Goal: Transaction & Acquisition: Purchase product/service

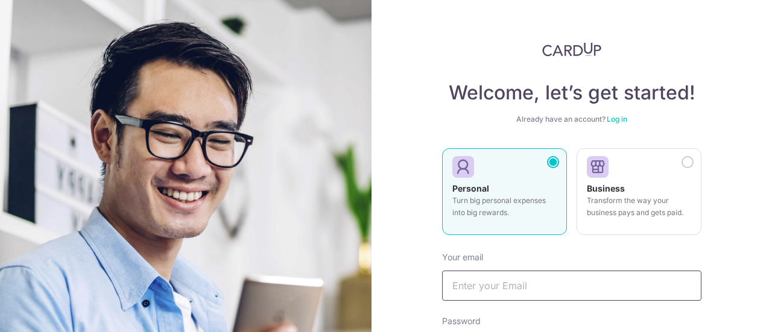
type input "[EMAIL_ADDRESS][DOMAIN_NAME]"
click at [619, 121] on link "Log in" at bounding box center [617, 119] width 21 height 9
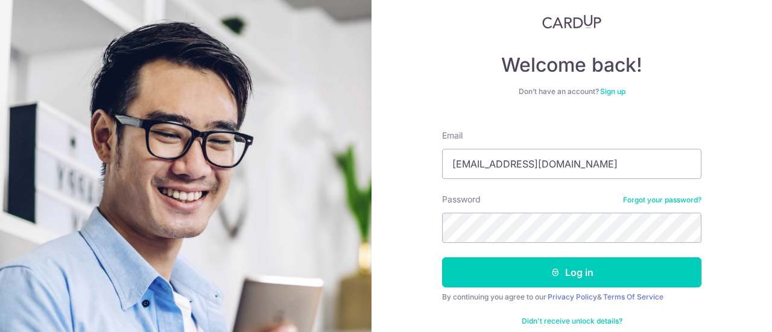
scroll to position [50, 0]
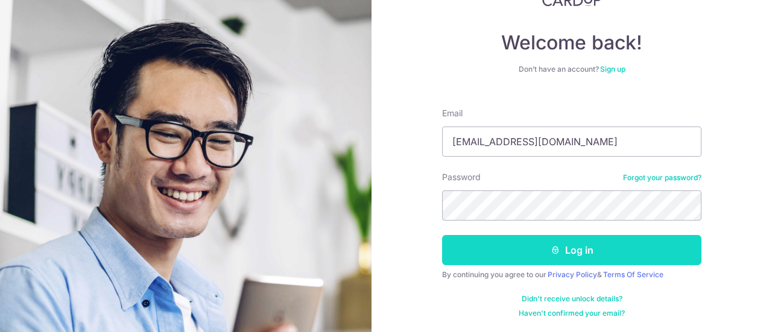
click at [617, 253] on button "Log in" at bounding box center [571, 250] width 259 height 30
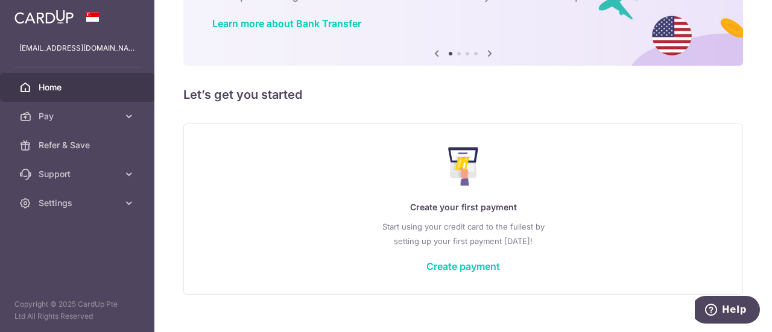
scroll to position [107, 0]
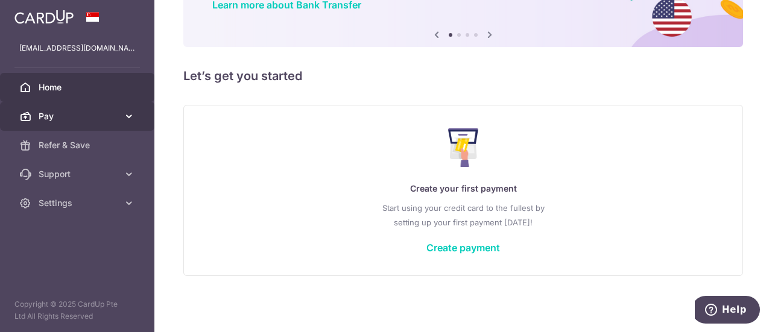
click at [66, 116] on span "Pay" at bounding box center [79, 116] width 80 height 12
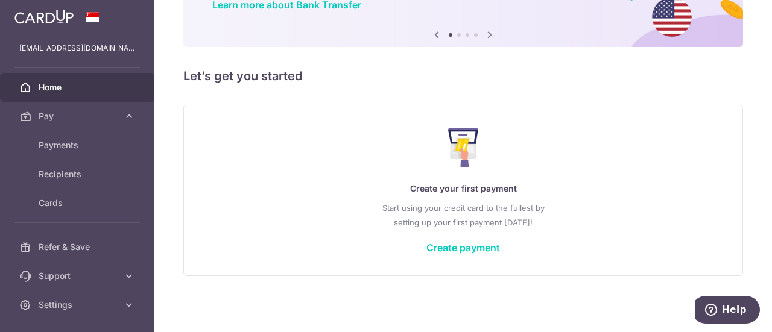
click at [571, 216] on p "Start using your credit card to the fullest by setting up your first payment to…" at bounding box center [463, 215] width 510 height 29
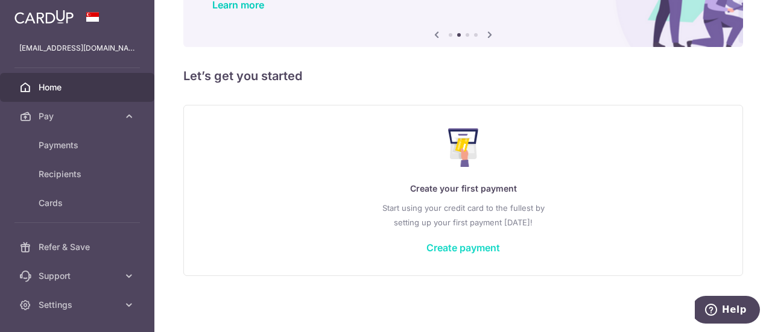
click at [468, 249] on link "Create payment" at bounding box center [463, 248] width 74 height 12
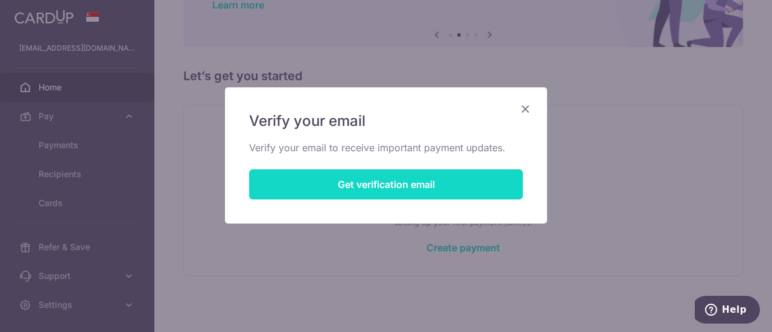
click at [379, 192] on button "Get verification email" at bounding box center [386, 185] width 274 height 30
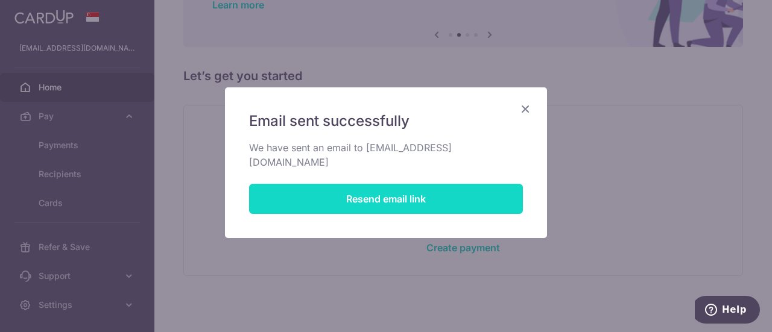
click at [379, 192] on button "Resend email link" at bounding box center [386, 199] width 274 height 30
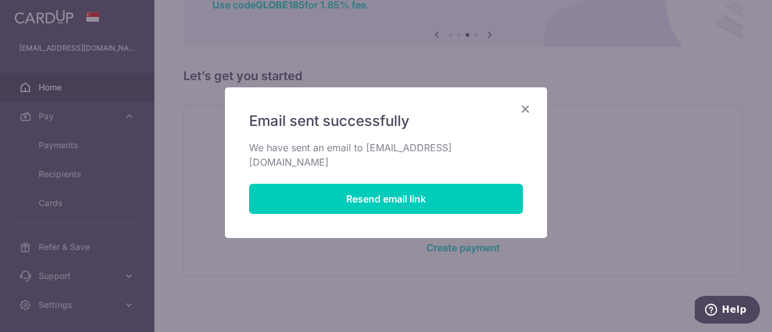
click at [530, 107] on icon "Close" at bounding box center [525, 108] width 14 height 15
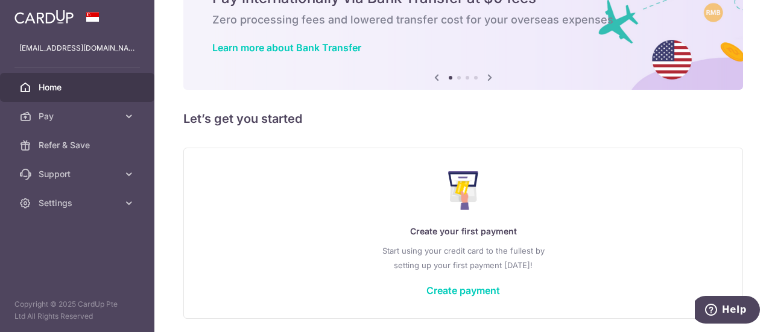
scroll to position [107, 0]
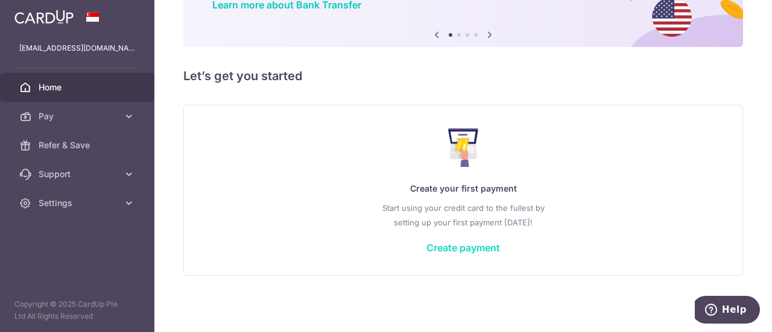
click at [461, 250] on link "Create payment" at bounding box center [463, 248] width 74 height 12
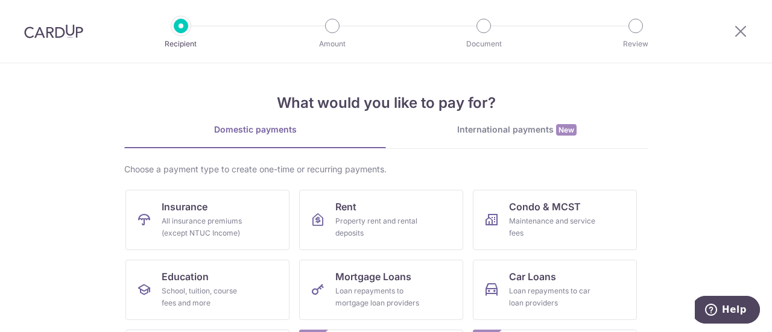
click at [475, 126] on div "International payments New" at bounding box center [517, 130] width 262 height 13
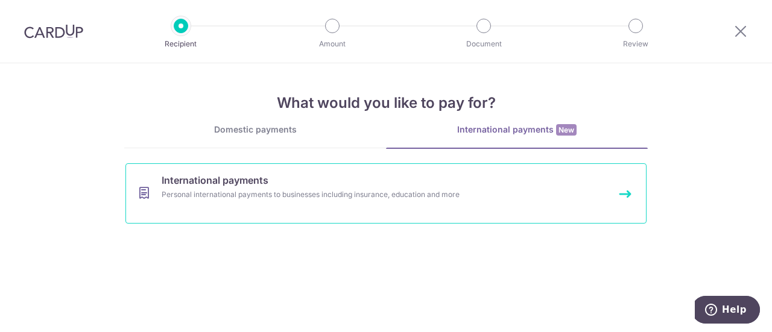
click at [317, 198] on div "Personal international payments to businesses including insurance, education an…" at bounding box center [370, 195] width 417 height 12
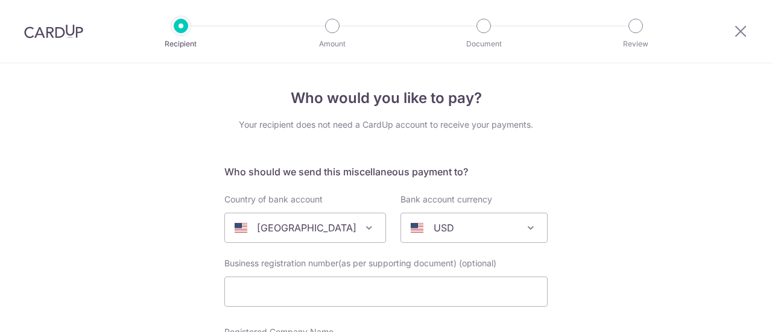
select select
click at [742, 34] on icon at bounding box center [741, 31] width 14 height 15
click at [743, 37] on icon at bounding box center [741, 31] width 14 height 15
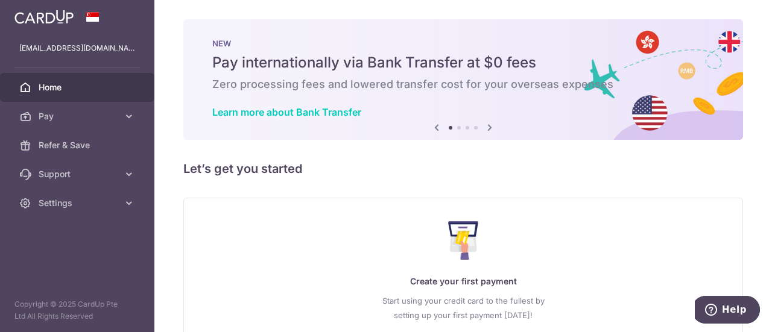
click at [489, 128] on icon at bounding box center [490, 127] width 14 height 15
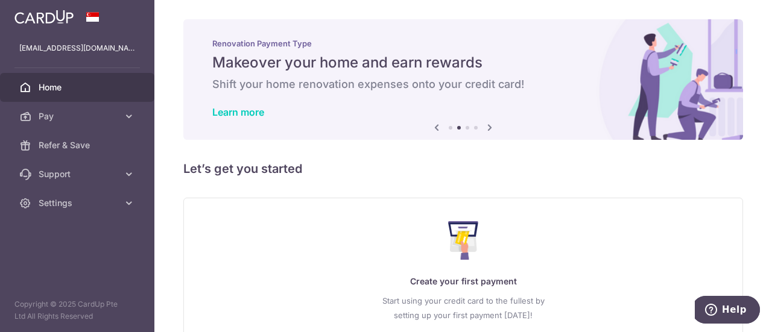
click at [489, 128] on icon at bounding box center [490, 127] width 14 height 15
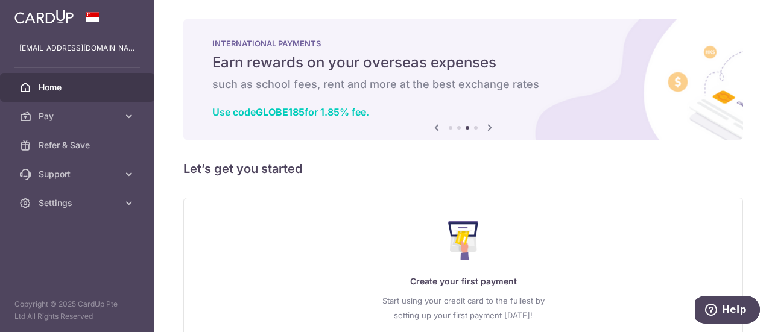
click at [489, 128] on icon at bounding box center [490, 127] width 14 height 15
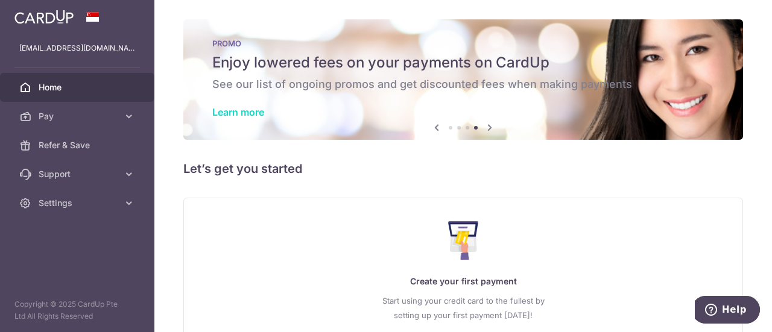
click at [254, 109] on link "Learn more" at bounding box center [238, 112] width 52 height 12
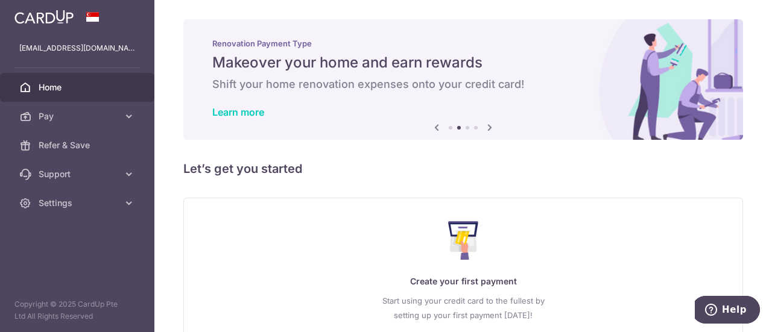
scroll to position [93, 0]
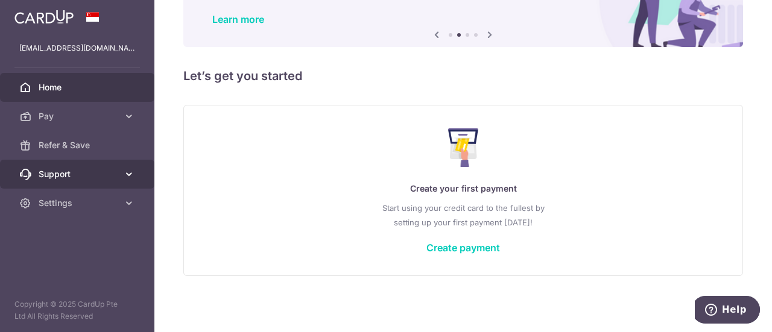
click at [68, 164] on link "Support" at bounding box center [77, 174] width 154 height 29
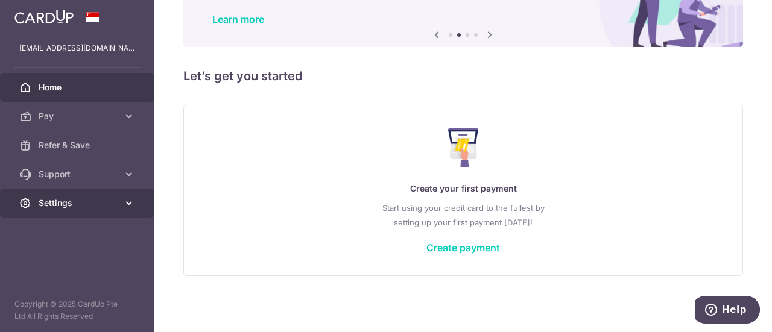
click at [65, 204] on span "Settings" at bounding box center [79, 203] width 80 height 12
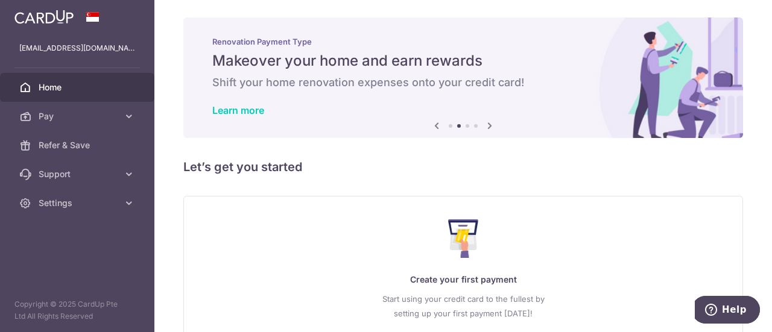
scroll to position [0, 0]
